Goal: Task Accomplishment & Management: Use online tool/utility

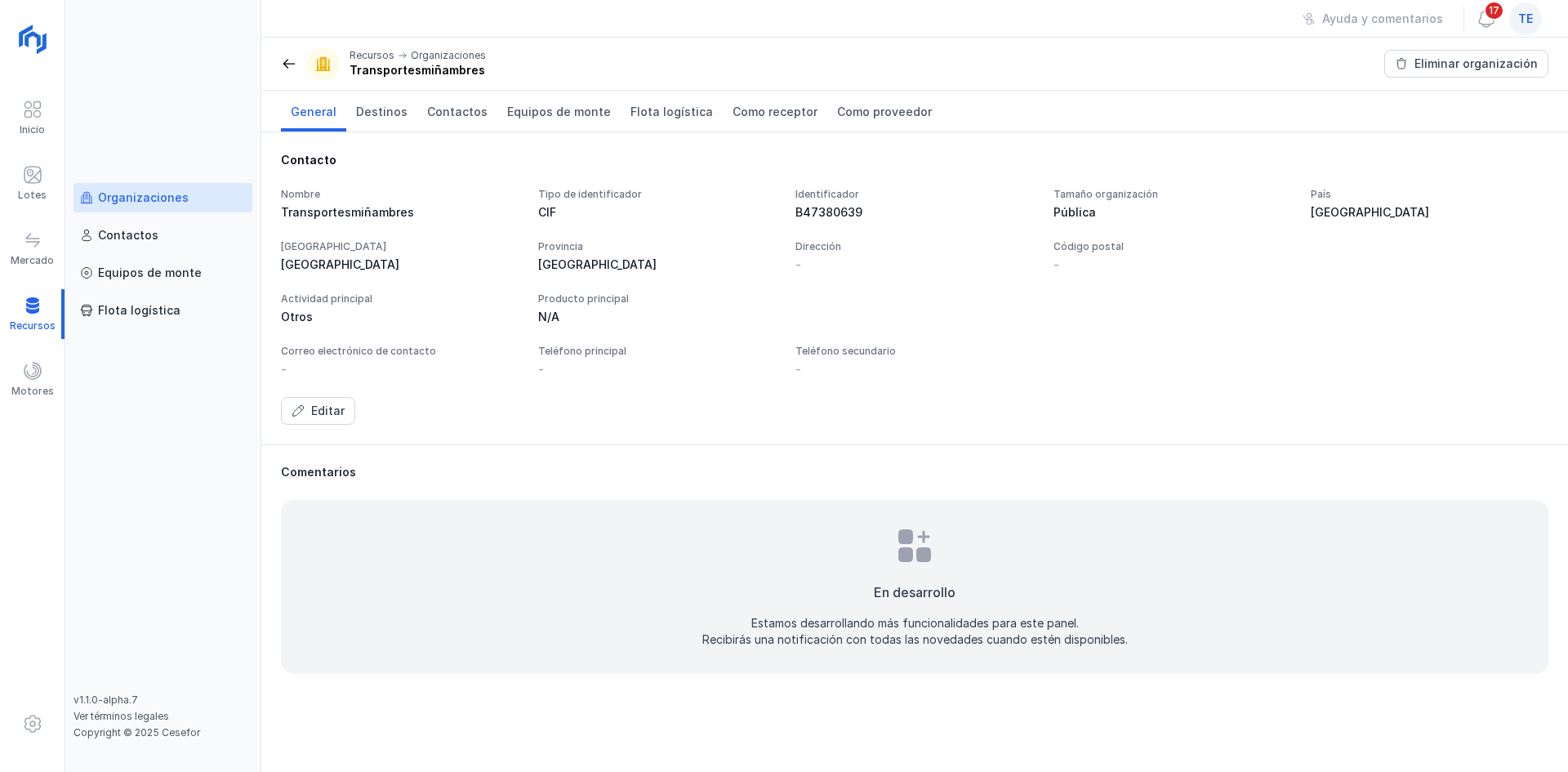
drag, startPoint x: 1536, startPoint y: 16, endPoint x: 1527, endPoint y: 33, distance: 19.2
click at [1536, 18] on div "te" at bounding box center [1525, 19] width 32 height 32
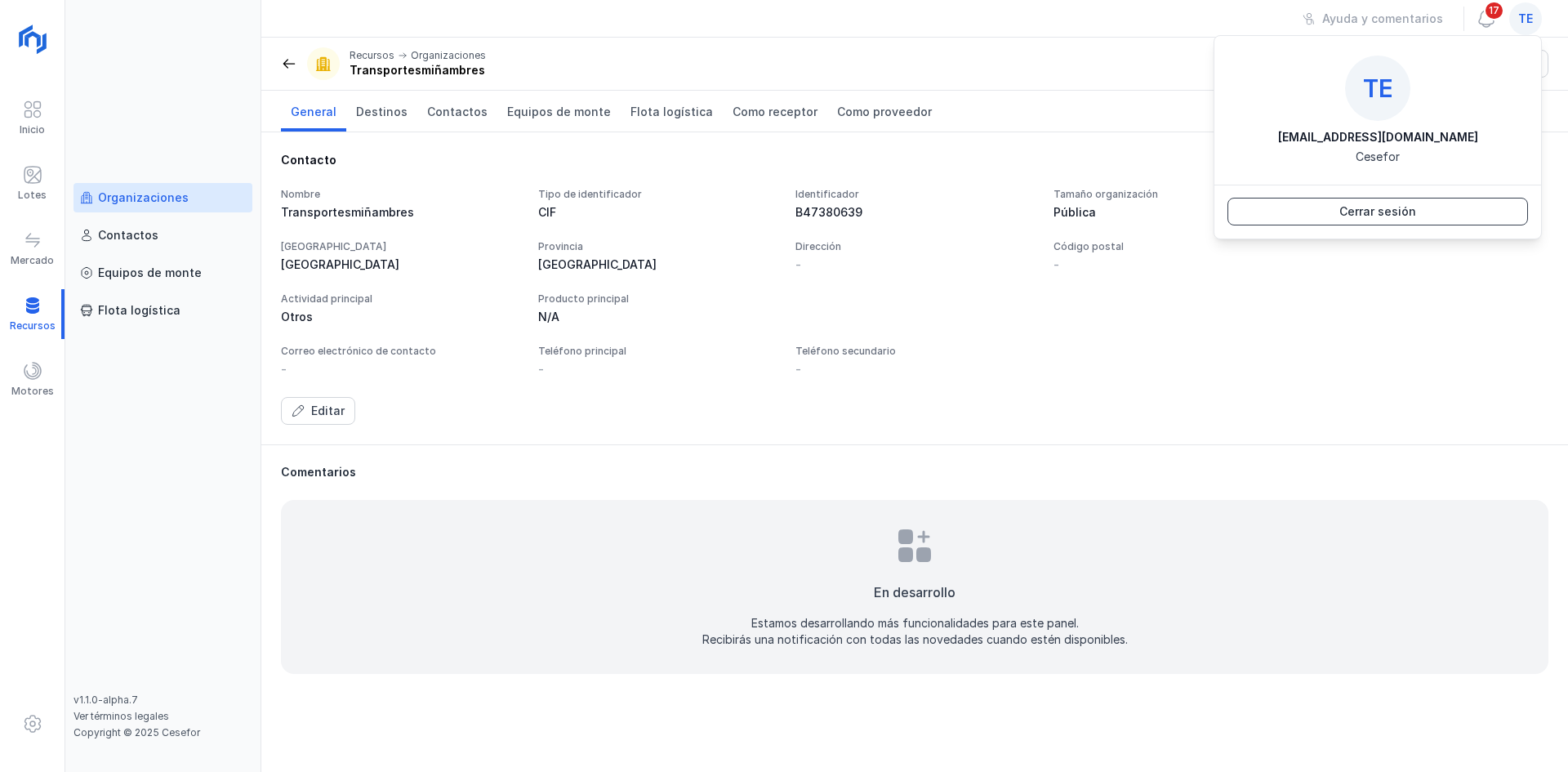
click at [1427, 211] on button "Cerrar sesión" at bounding box center [1378, 212] width 301 height 27
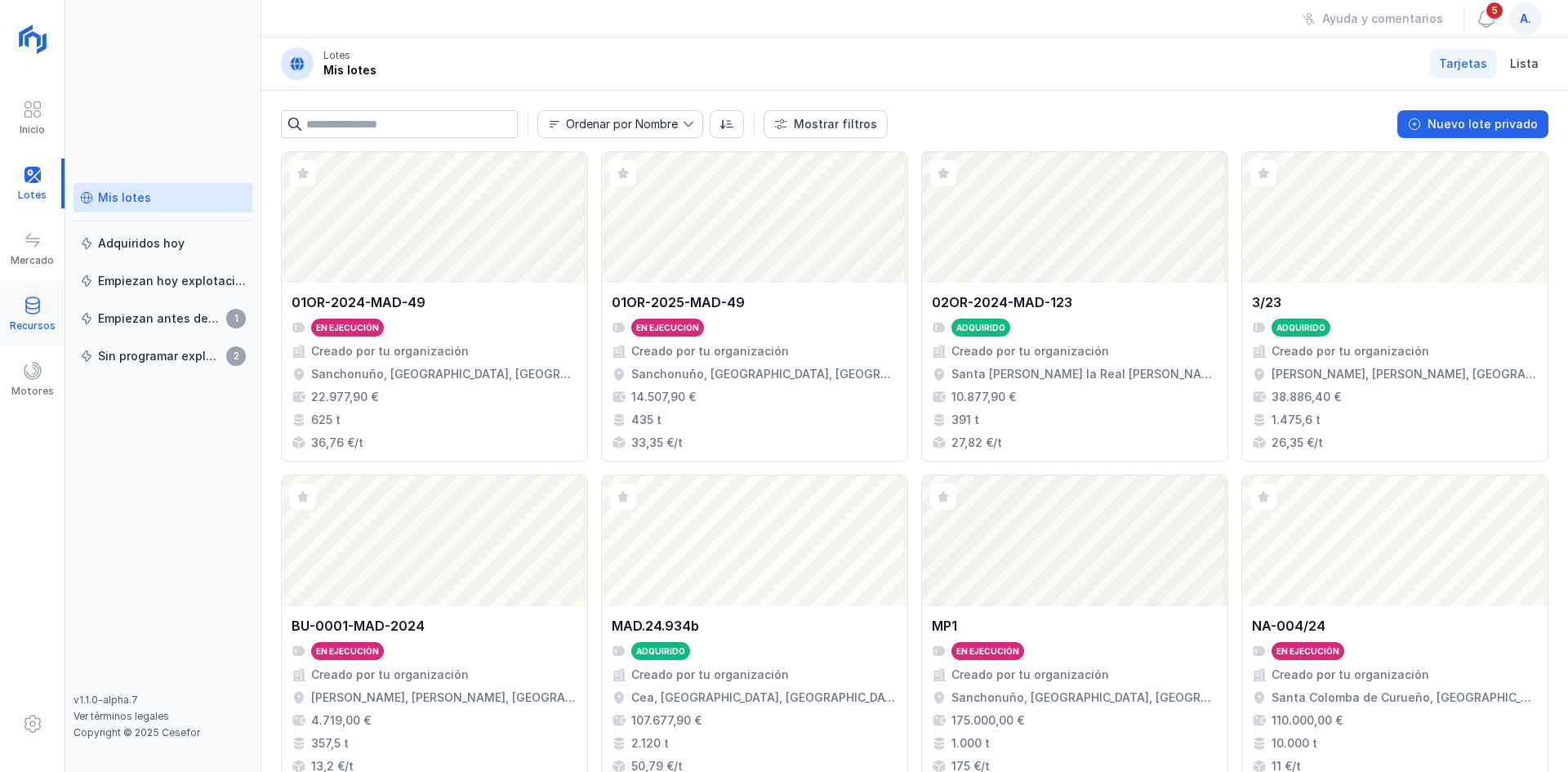
click at [11, 313] on div "Recursos" at bounding box center [32, 314] width 65 height 50
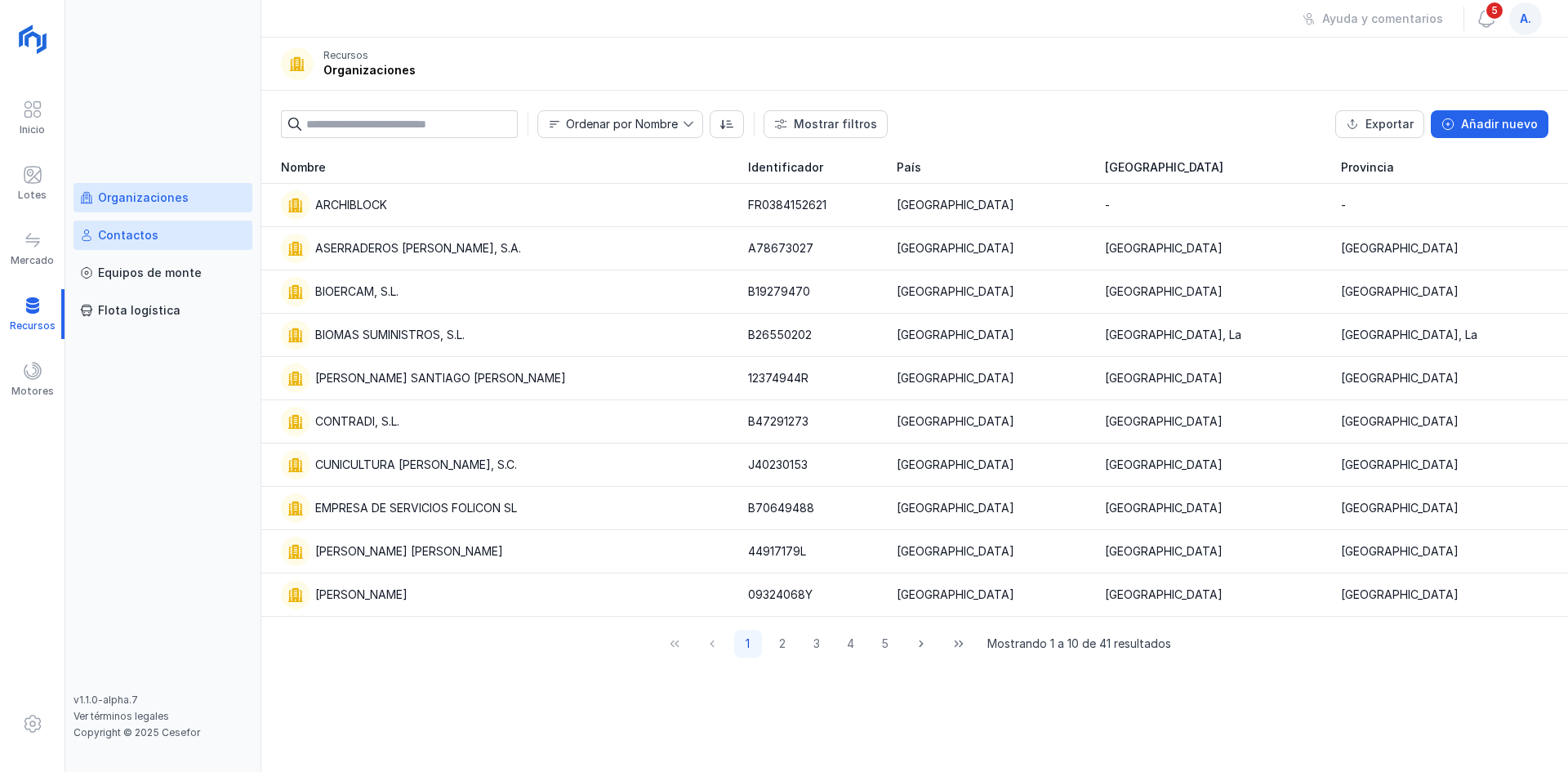
click at [156, 243] on link "Contactos" at bounding box center [163, 235] width 179 height 29
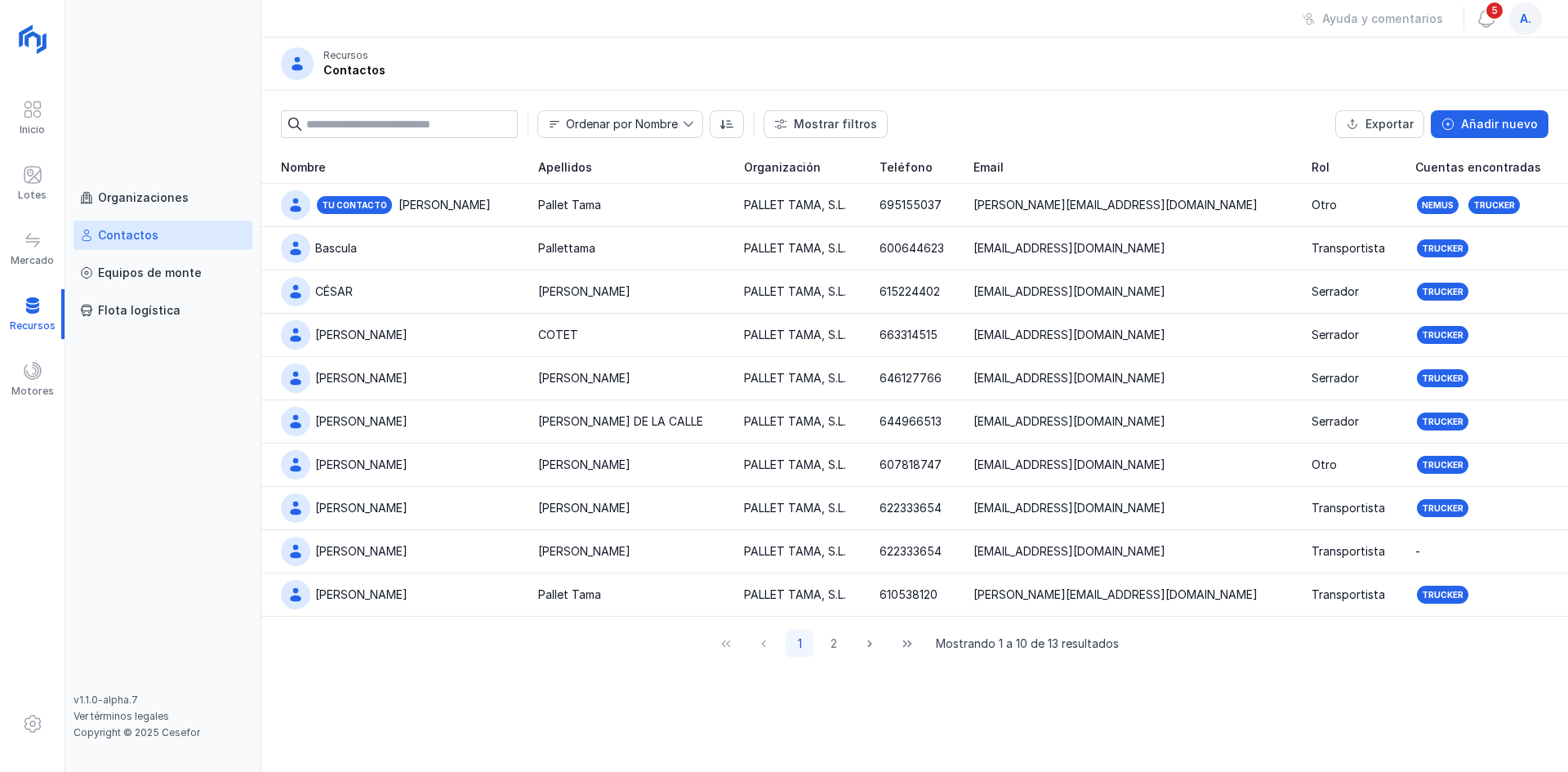
click at [495, 134] on input "text" at bounding box center [413, 124] width 212 height 27
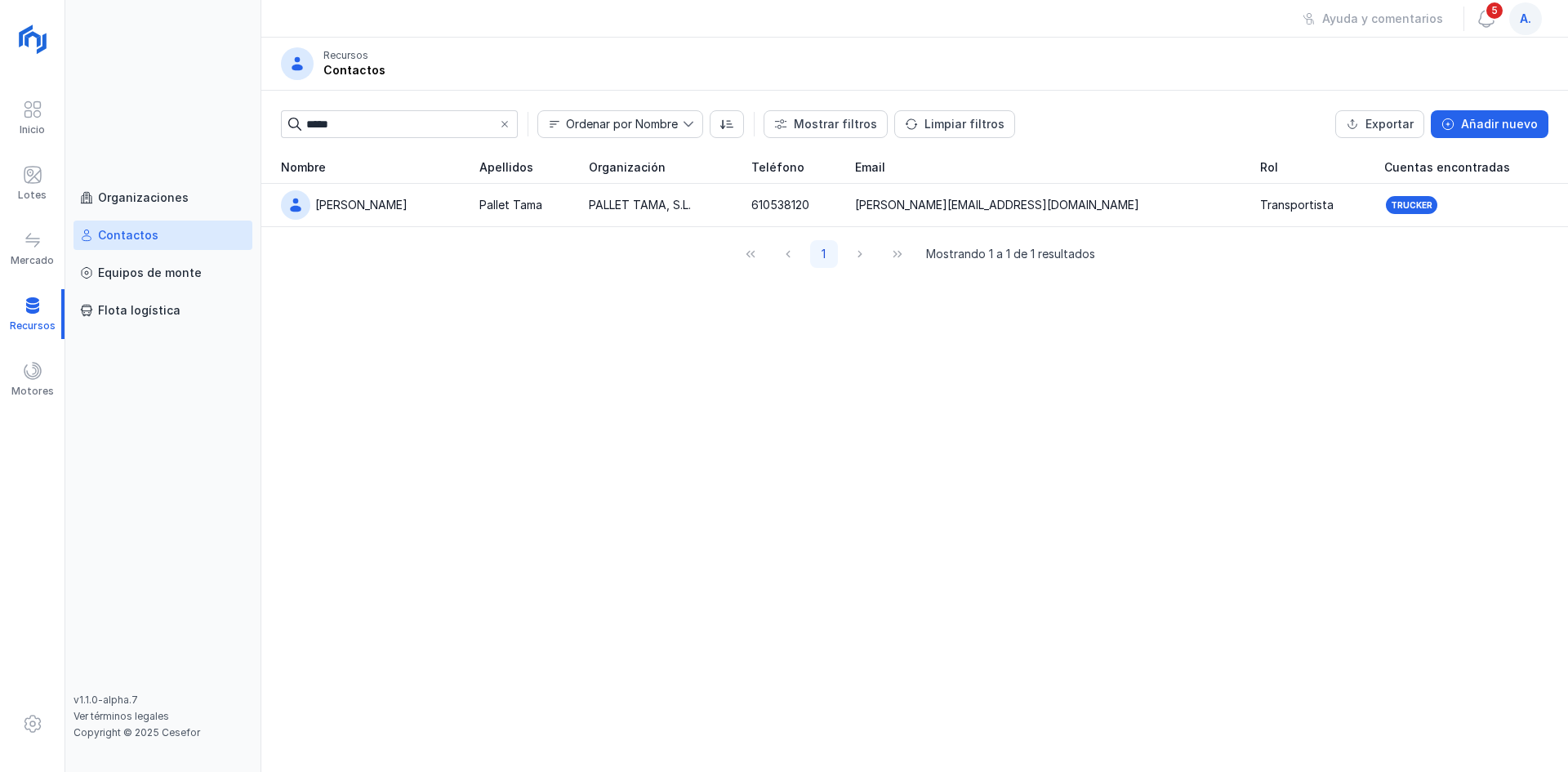
click at [432, 121] on input "*****" at bounding box center [399, 124] width 185 height 27
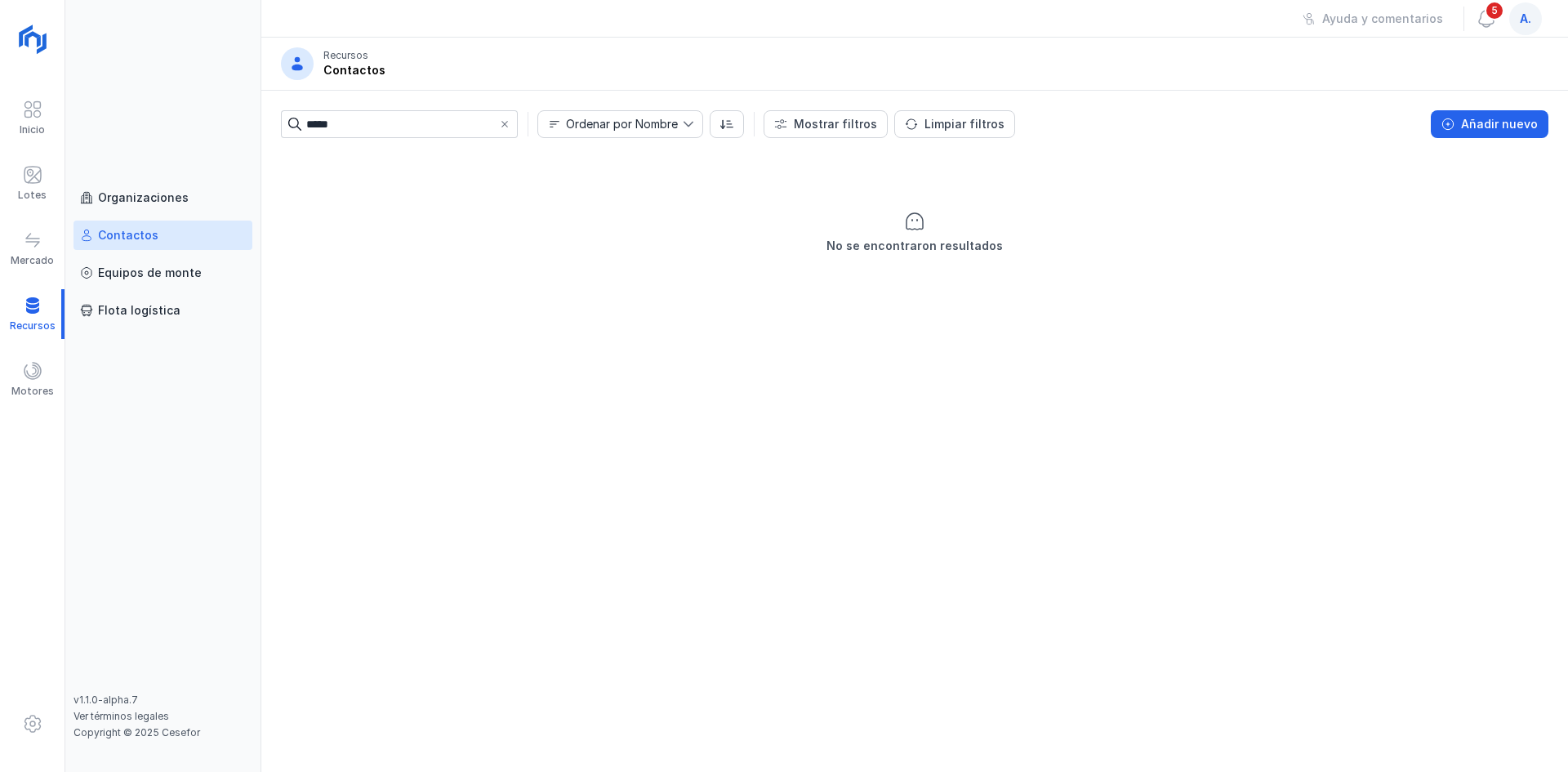
type input "******"
click at [410, 133] on input "******" at bounding box center [399, 124] width 185 height 27
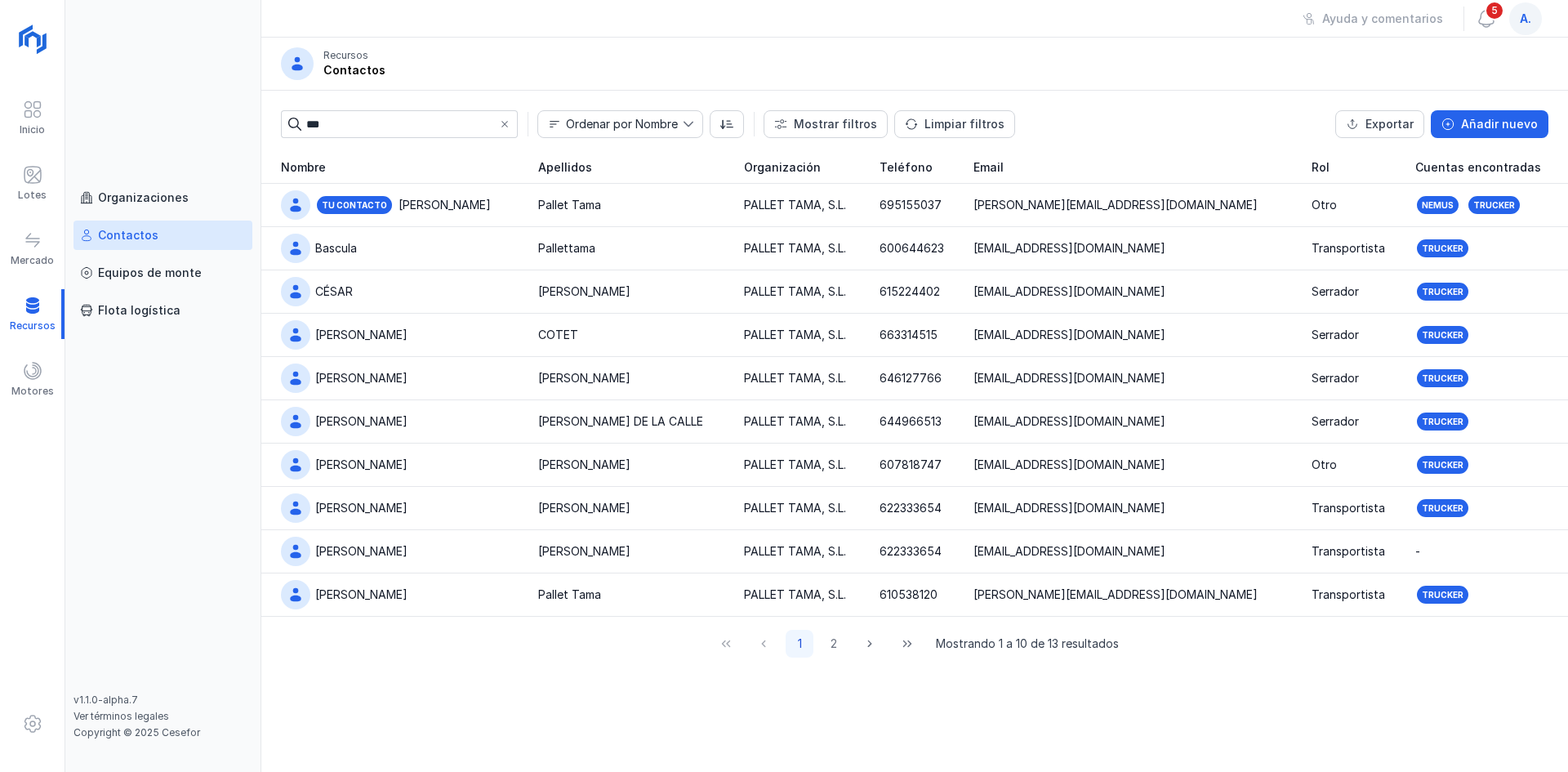
type input "****"
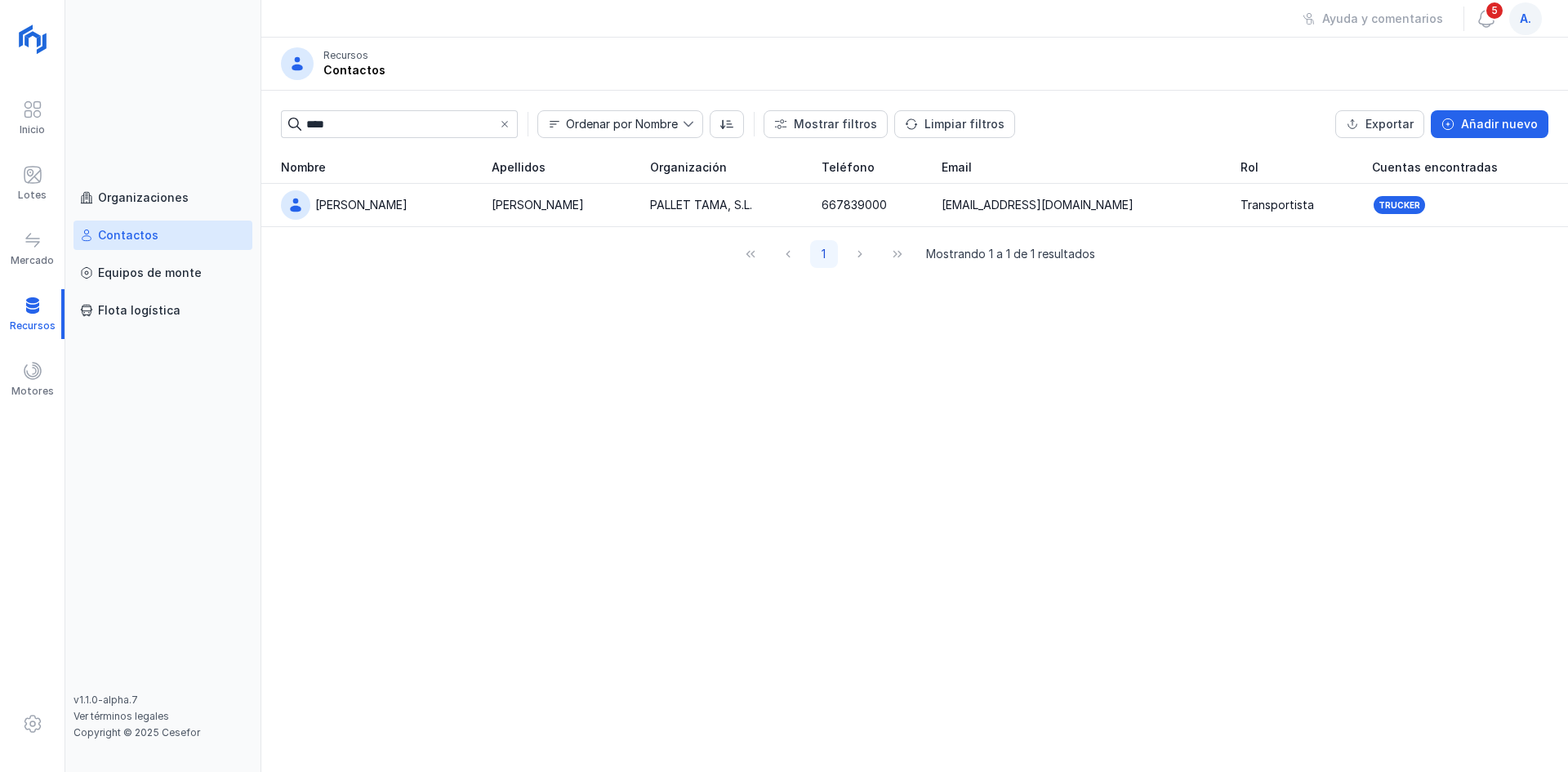
click at [406, 112] on input "****" at bounding box center [399, 124] width 185 height 27
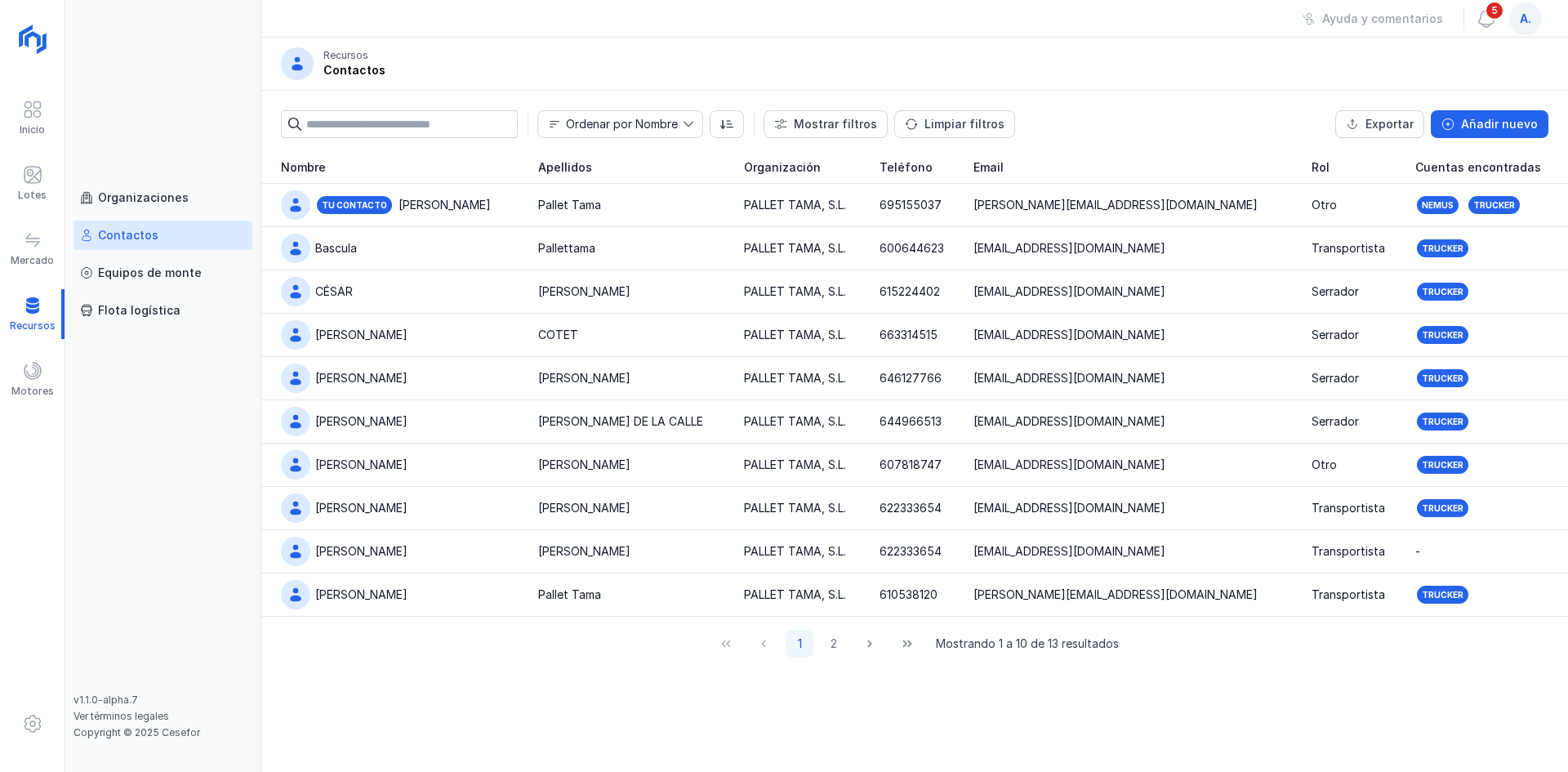
click at [1536, 32] on div "a." at bounding box center [1526, 19] width 39 height 32
click at [1523, 24] on span "a." at bounding box center [1526, 19] width 12 height 17
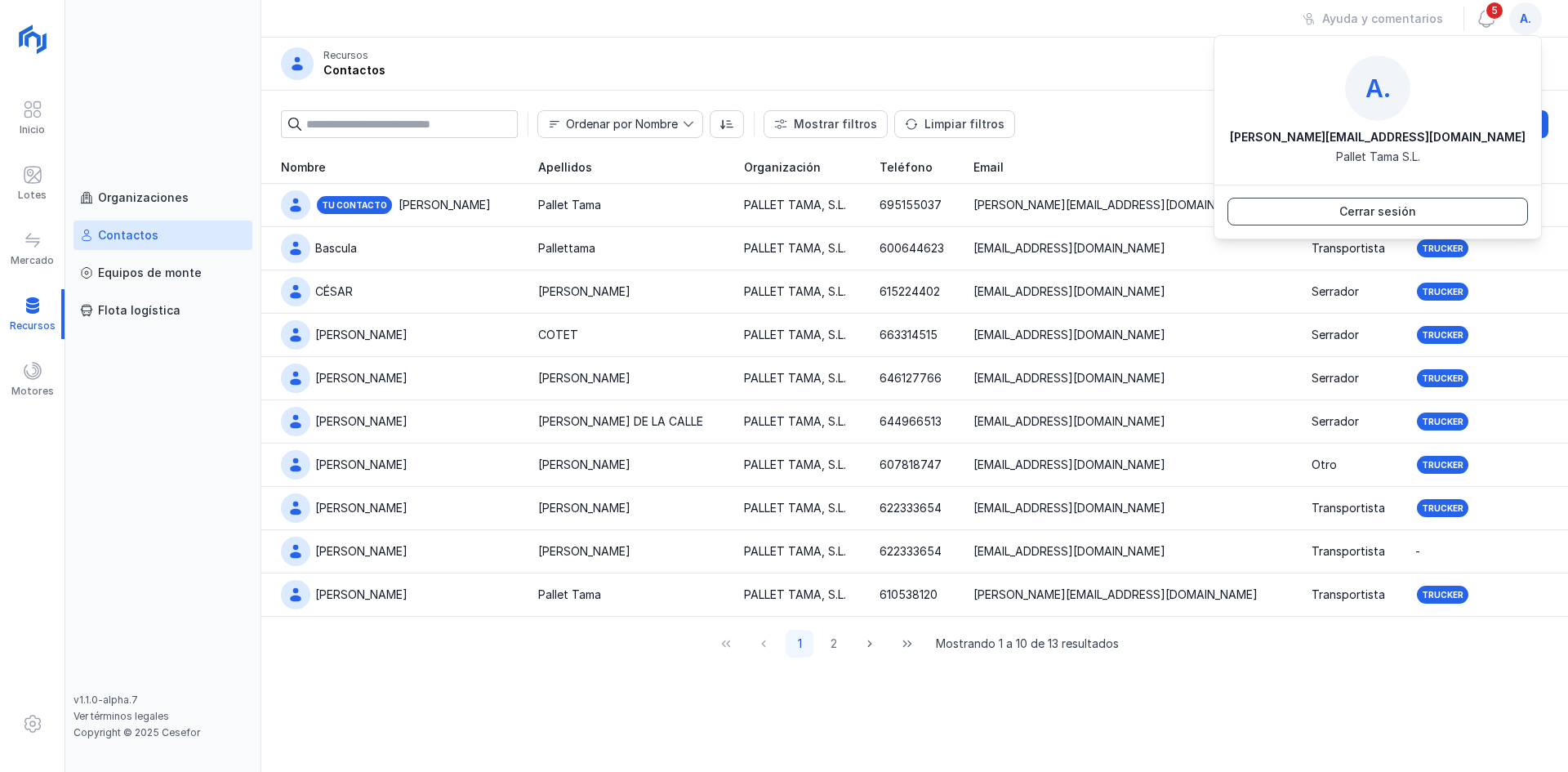
click at [1403, 214] on div "Cerrar sesión" at bounding box center [1378, 212] width 76 height 17
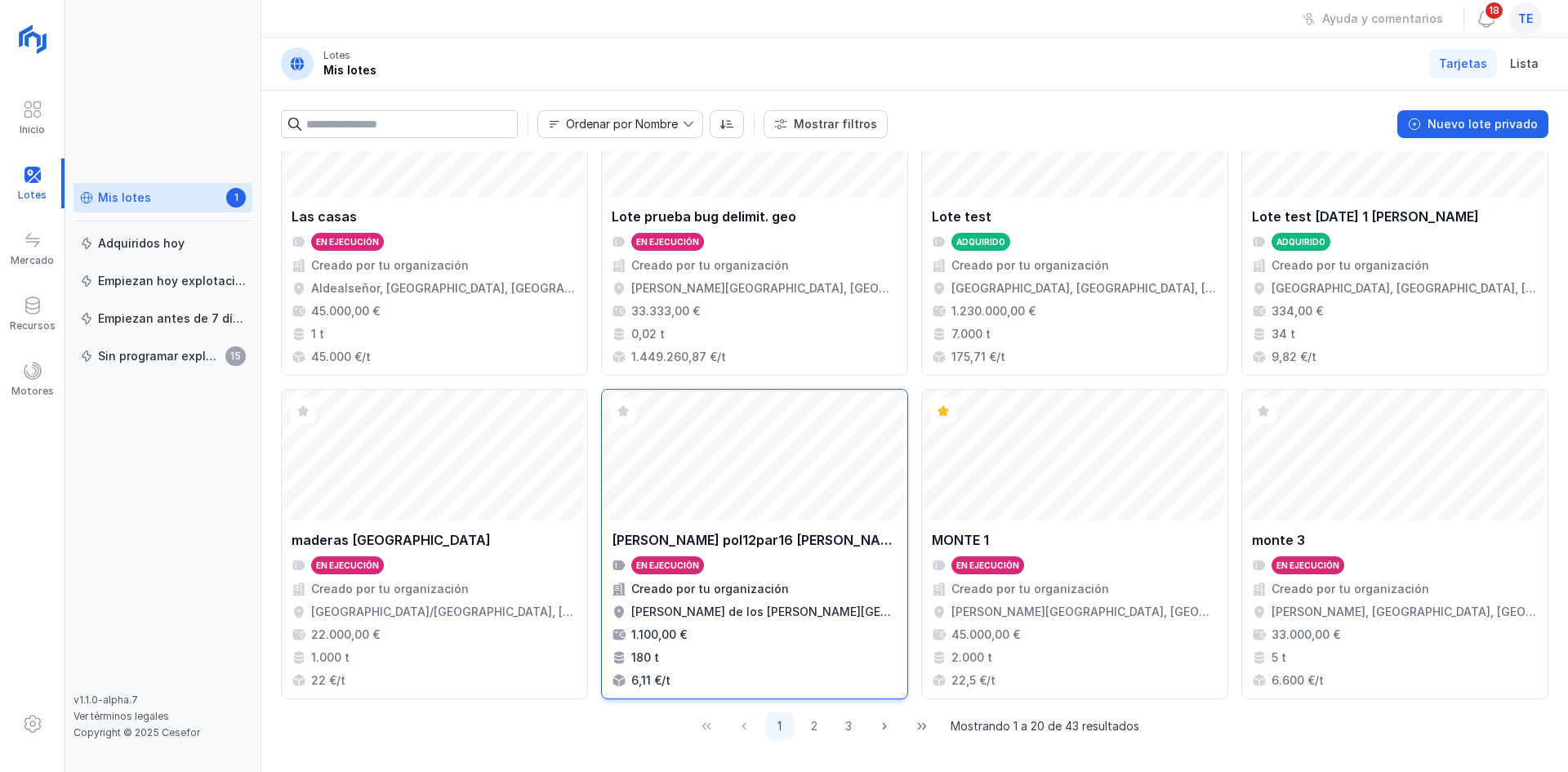
scroll to position [1056, 0]
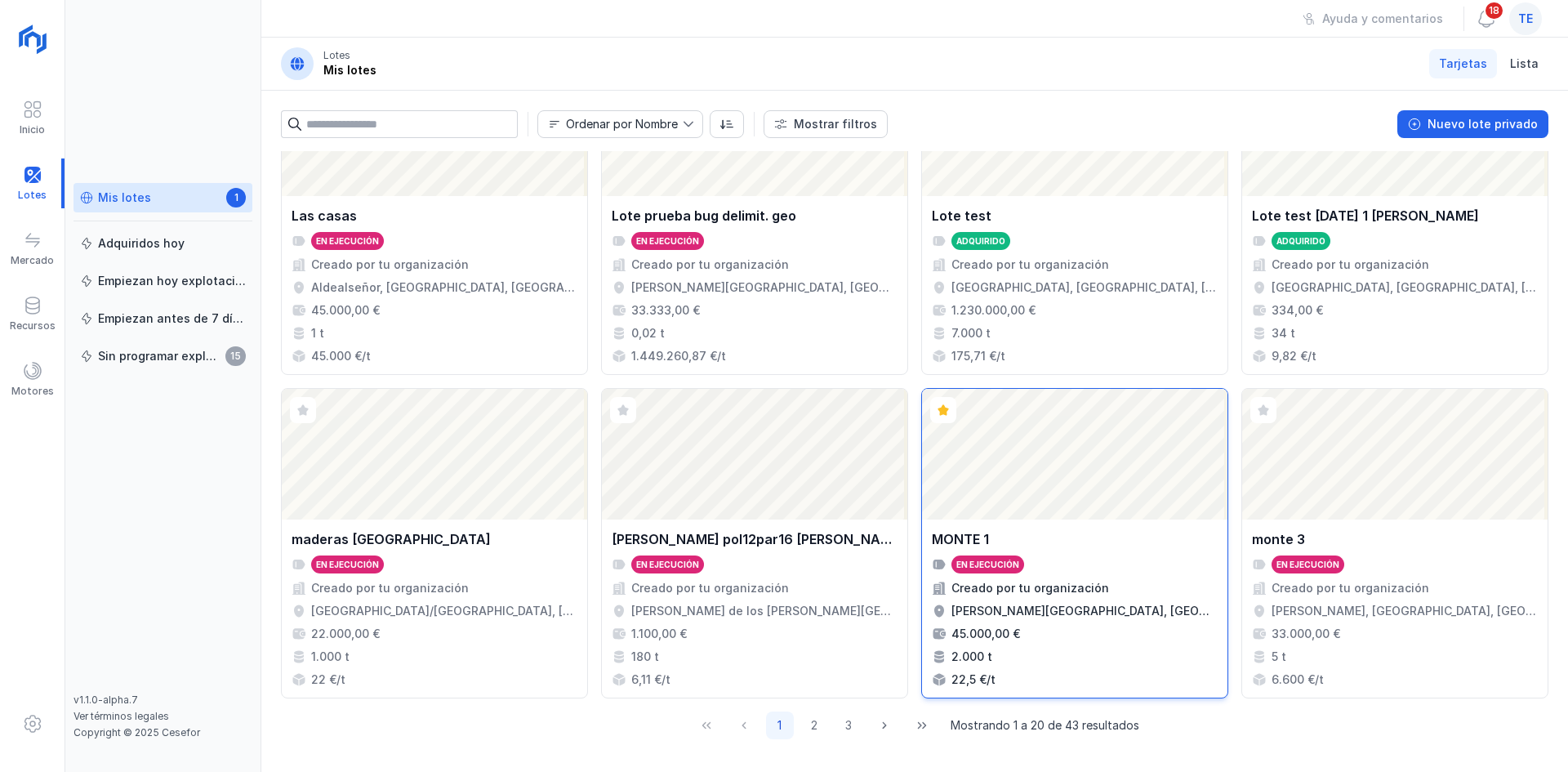
click at [1056, 499] on div "Abrir lote" at bounding box center [1075, 454] width 306 height 130
click at [1044, 428] on div "Abrir lote" at bounding box center [1075, 454] width 306 height 130
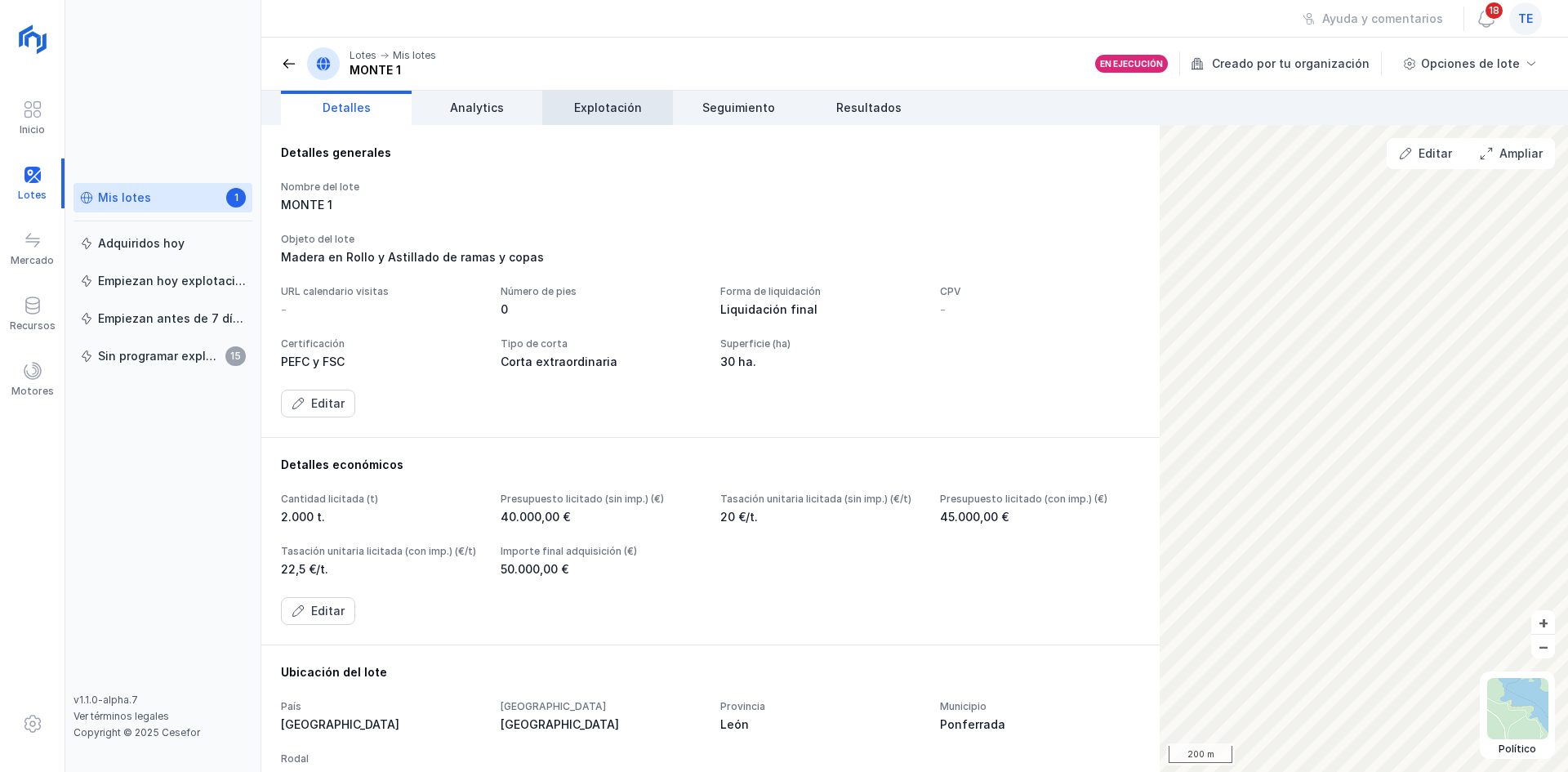
click at [589, 111] on span "Explotación" at bounding box center [608, 108] width 68 height 17
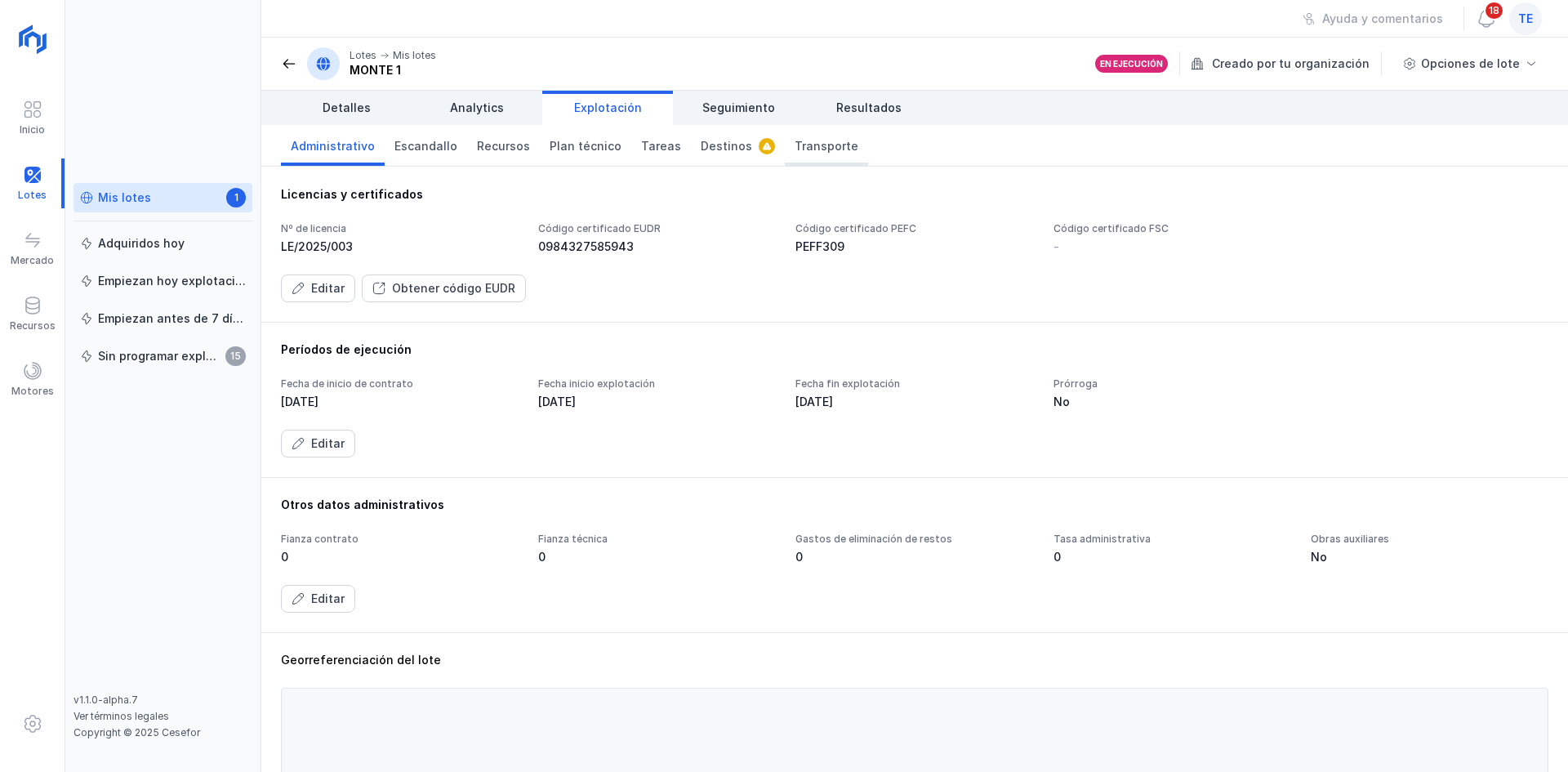
click at [816, 140] on span "Transporte" at bounding box center [826, 146] width 64 height 17
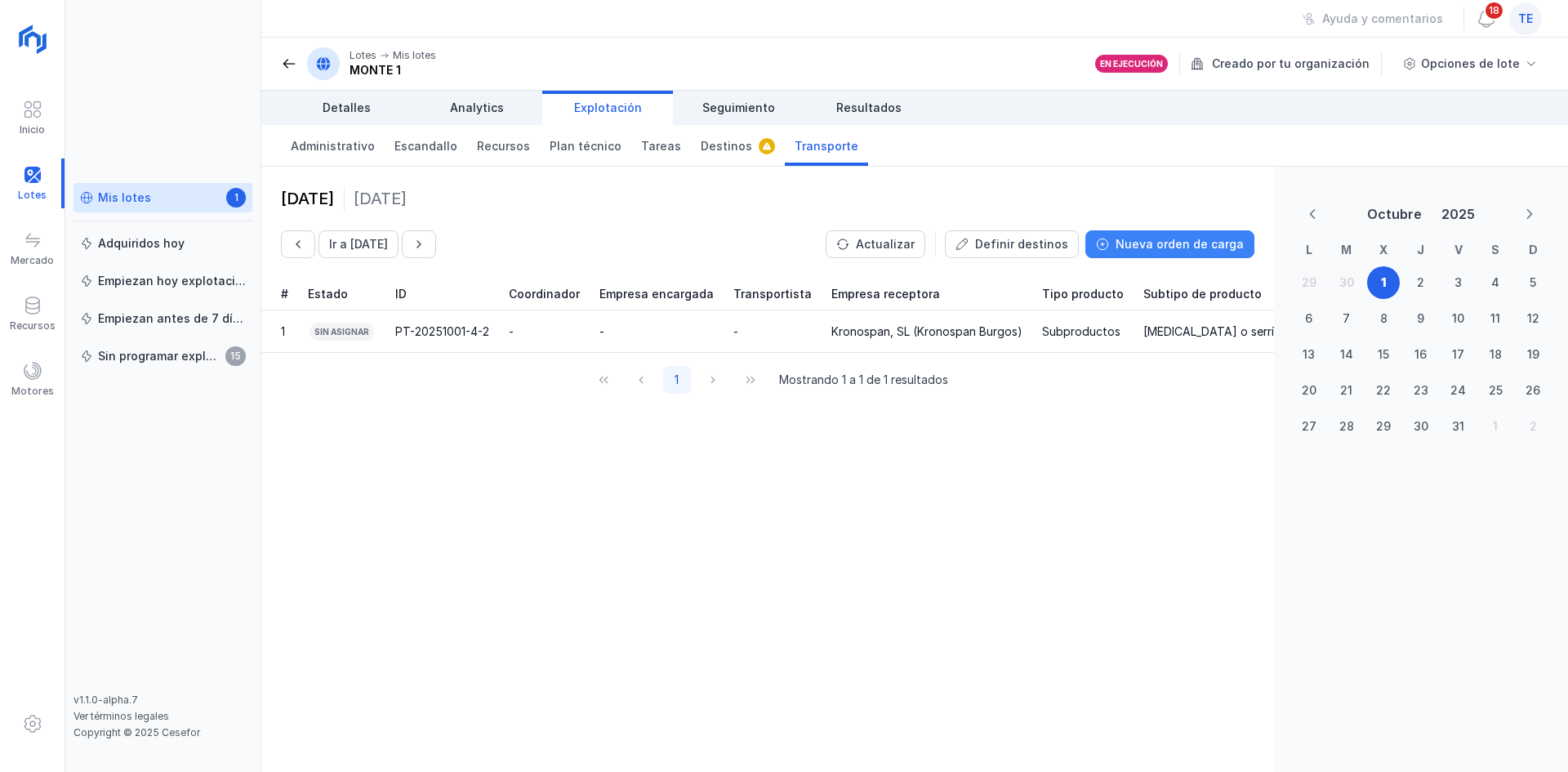
click at [1172, 237] on div "Nueva orden de carga" at bounding box center [1179, 244] width 128 height 17
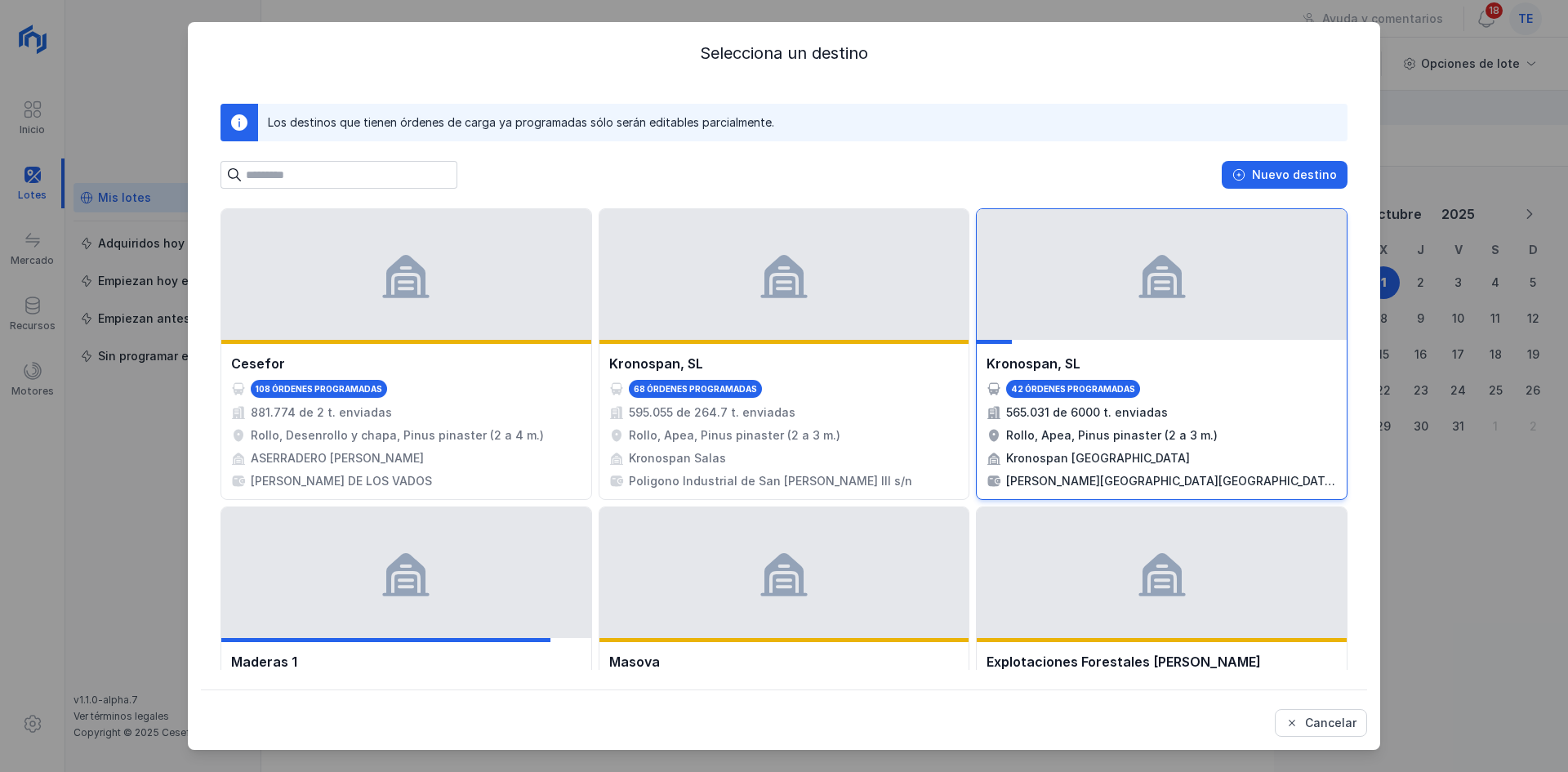
click at [1139, 313] on div at bounding box center [1162, 273] width 370 height 130
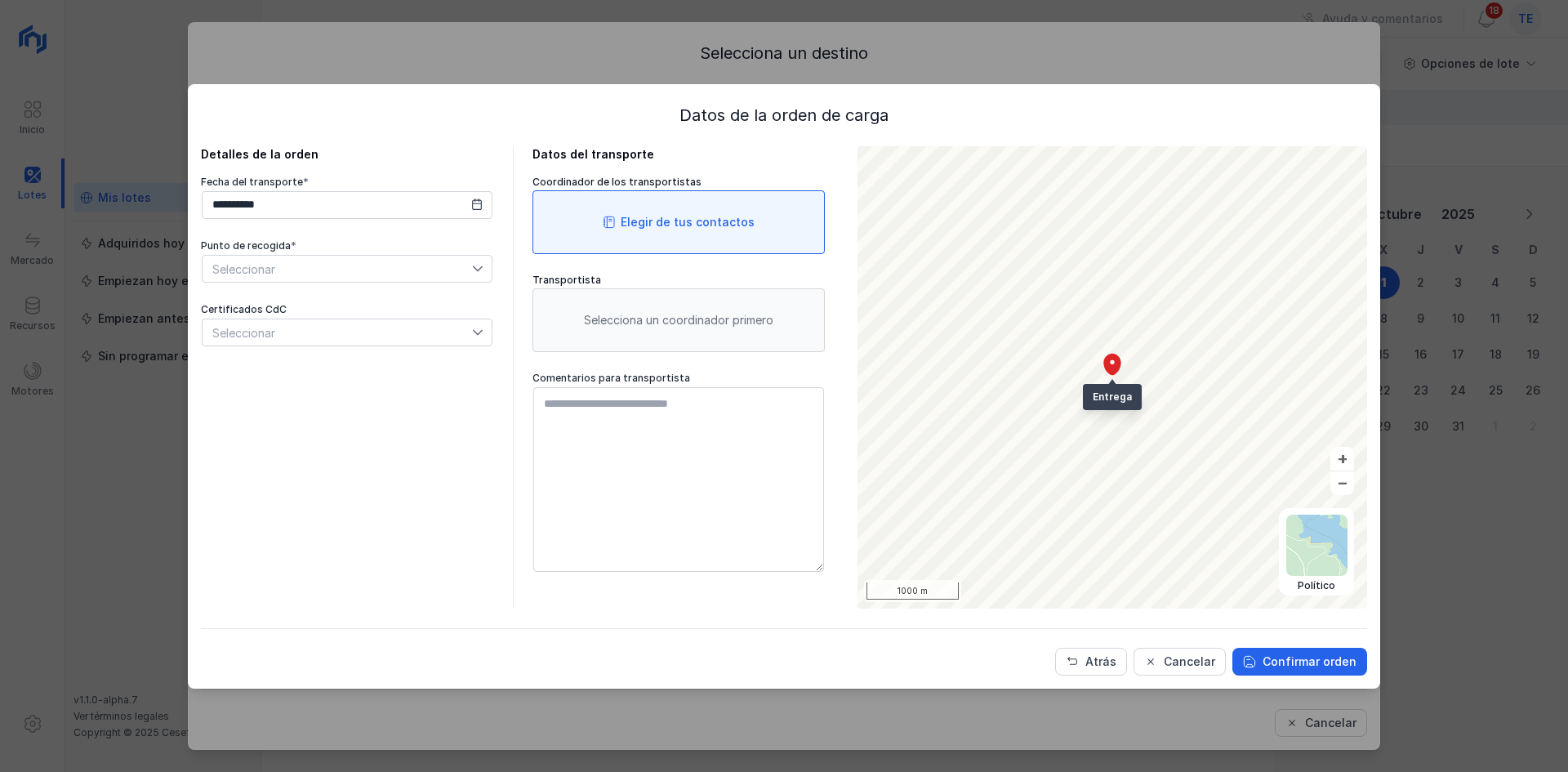
click at [692, 234] on div "Elegir de tus contactos" at bounding box center [678, 221] width 292 height 64
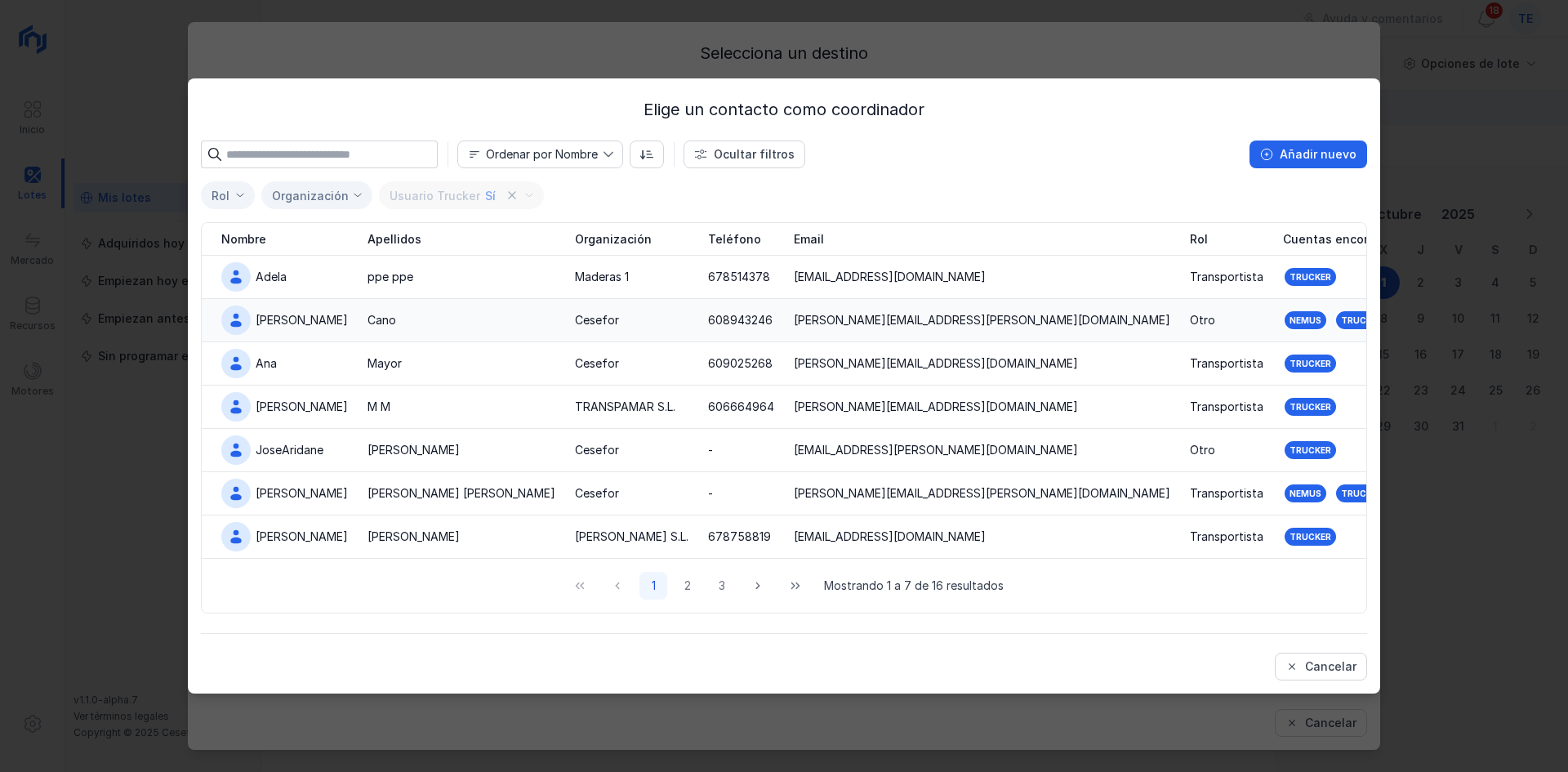
click at [470, 317] on div "Cano" at bounding box center [462, 319] width 188 height 17
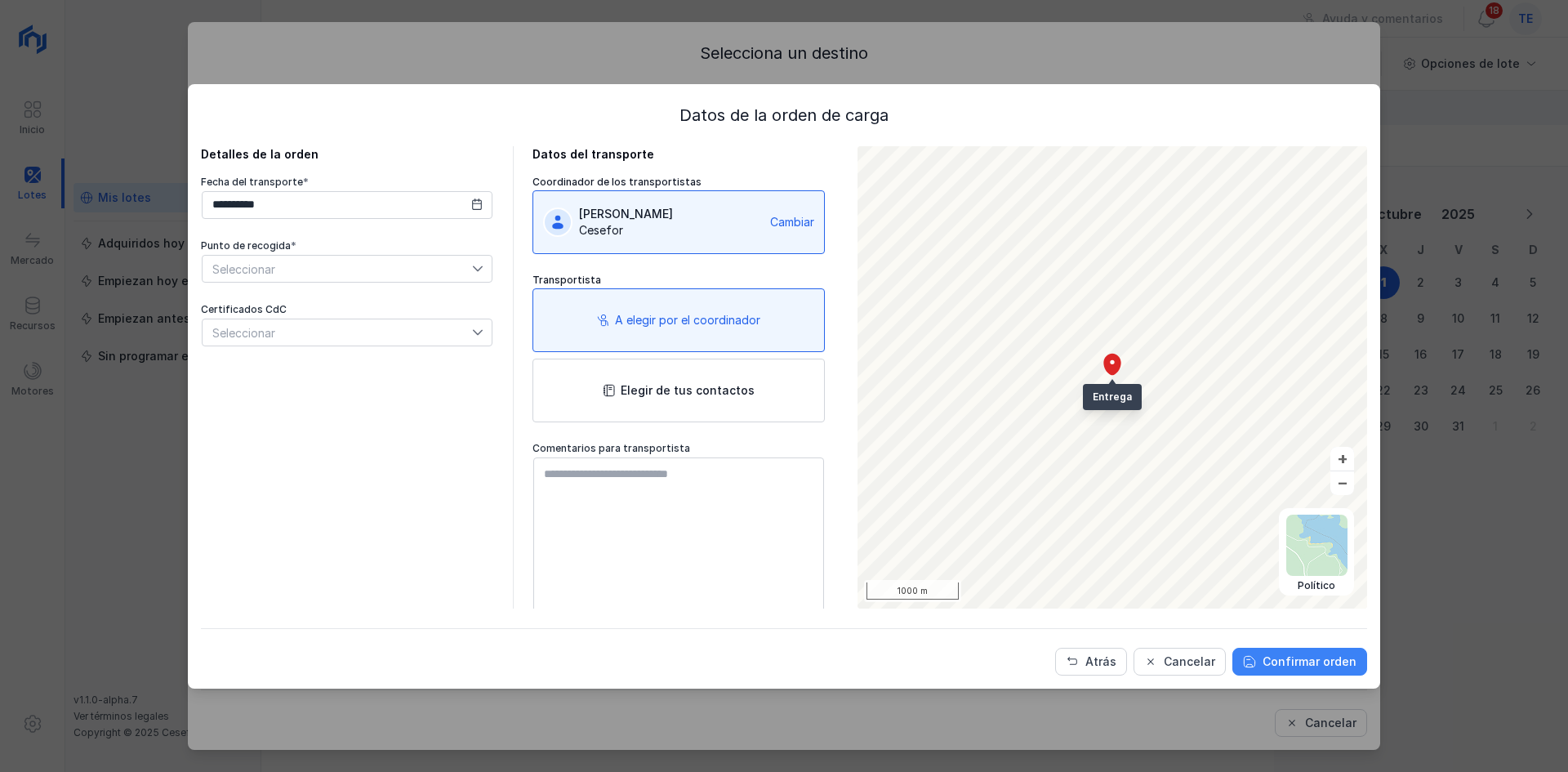
click at [1327, 659] on div "Confirmar orden" at bounding box center [1310, 661] width 94 height 17
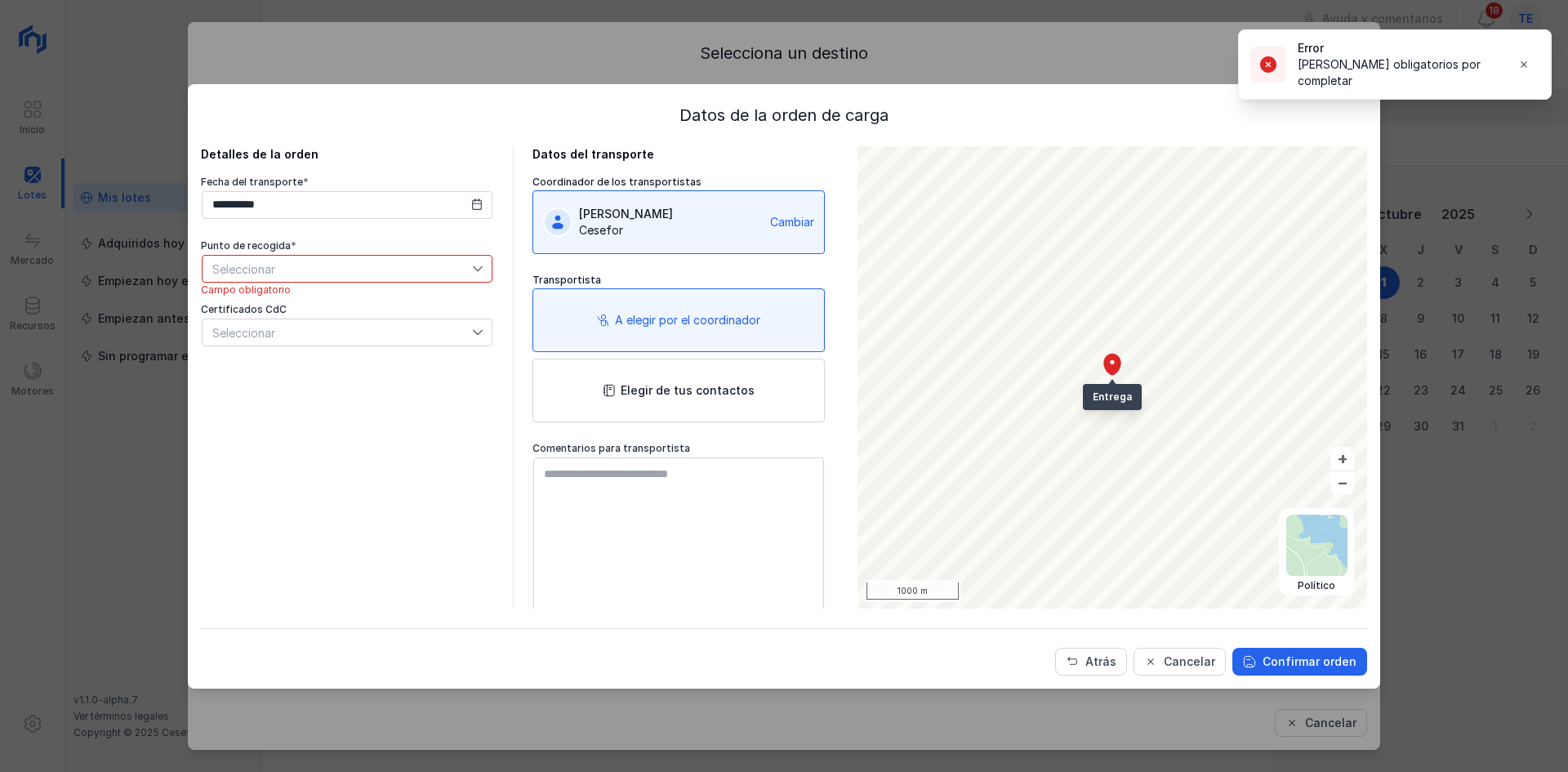
click at [409, 256] on span "Seleccionar" at bounding box center [337, 268] width 270 height 26
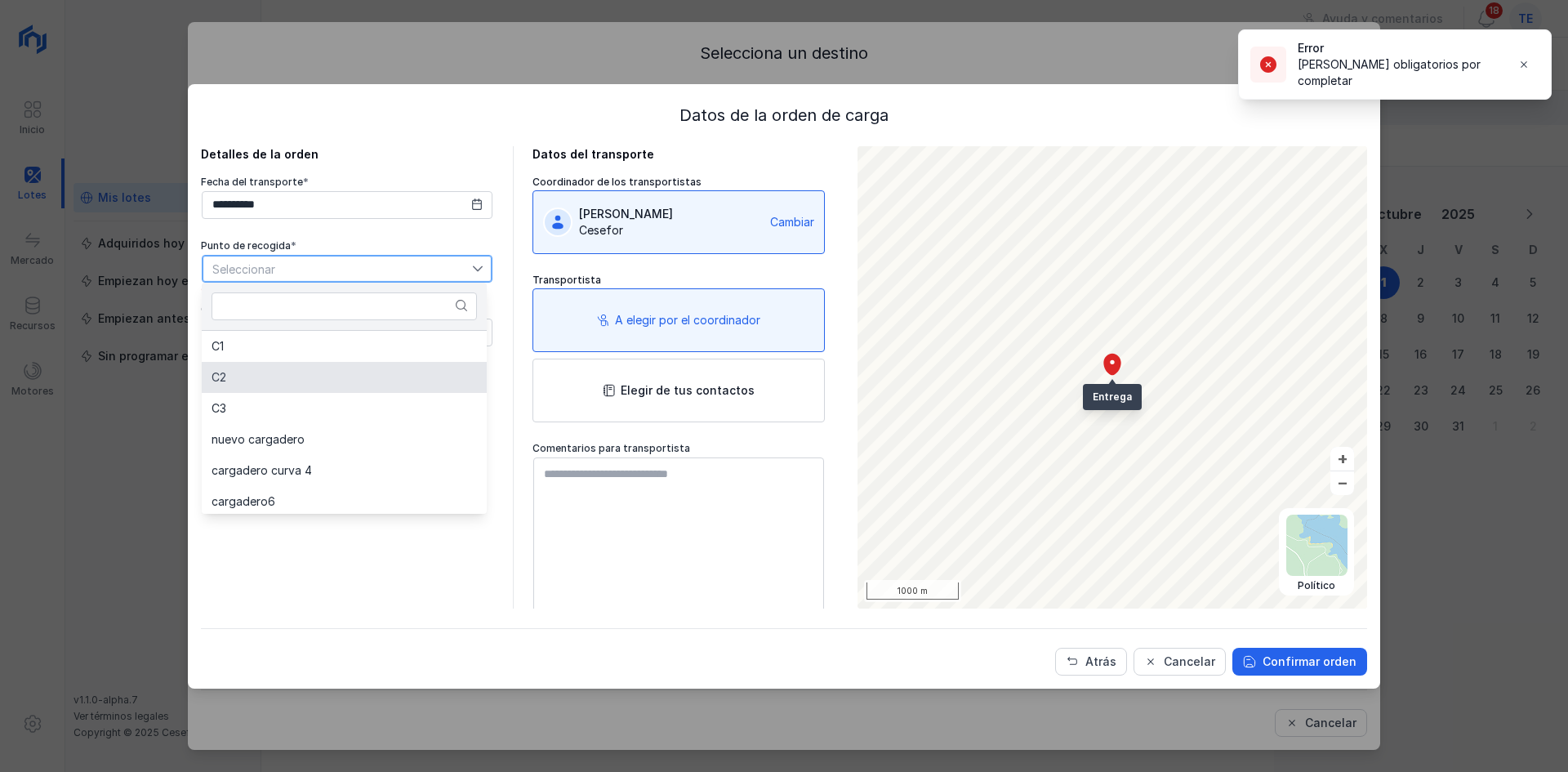
click at [346, 384] on li "C2" at bounding box center [344, 377] width 285 height 31
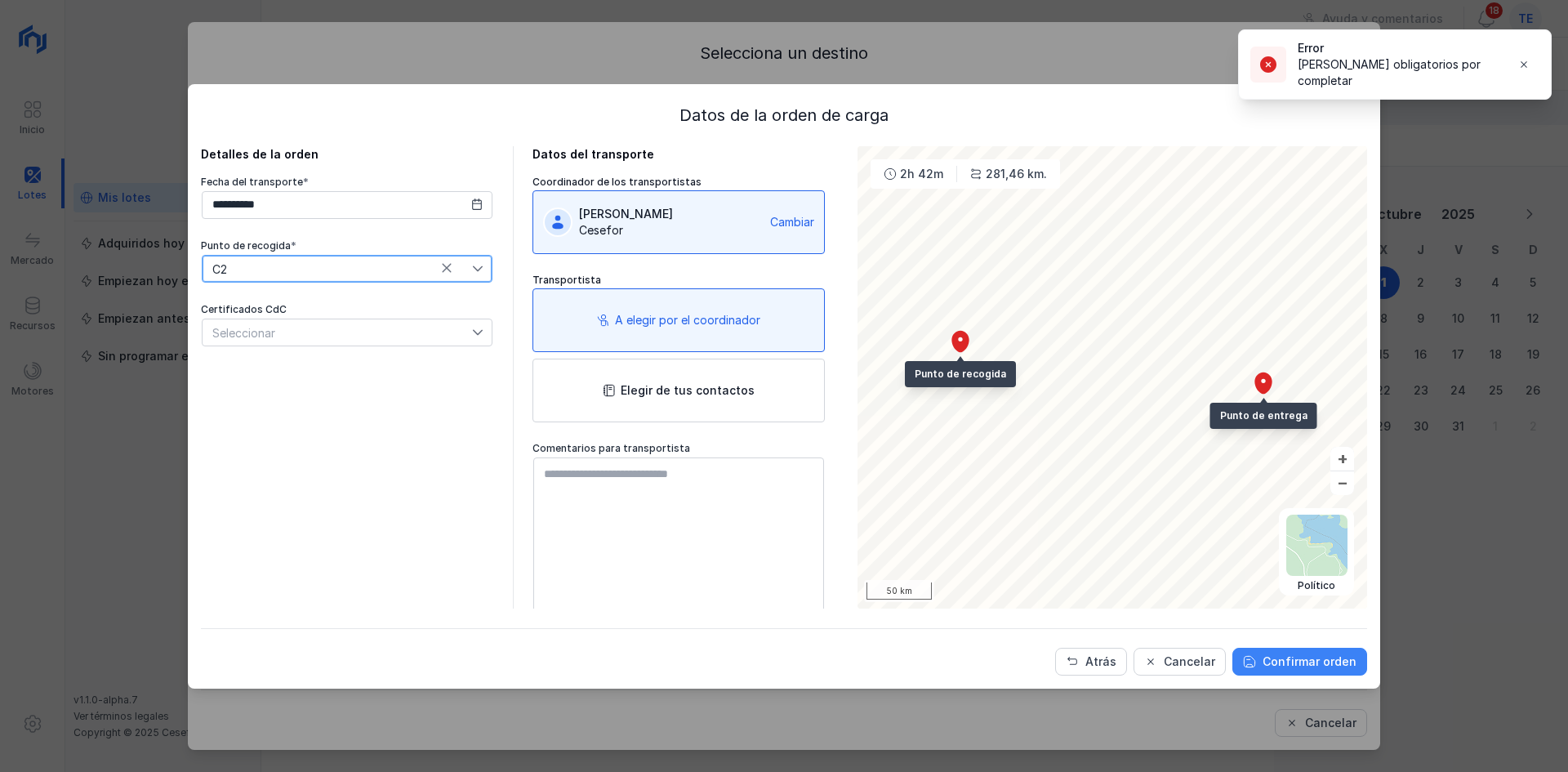
click at [1297, 666] on div "Confirmar orden" at bounding box center [1310, 661] width 94 height 17
